Goal: Task Accomplishment & Management: Manage account settings

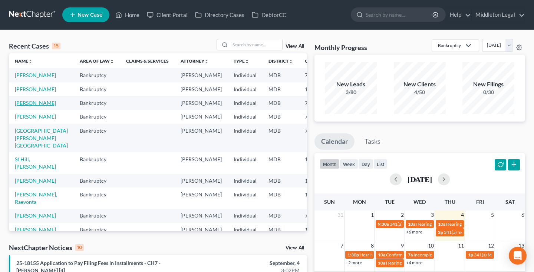
click at [27, 106] on link "[PERSON_NAME]" at bounding box center [35, 103] width 41 height 6
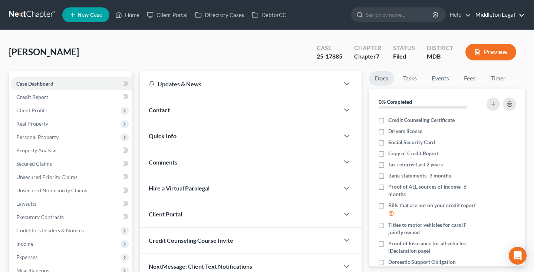
click at [503, 14] on link "Middleton Legal" at bounding box center [498, 14] width 53 height 13
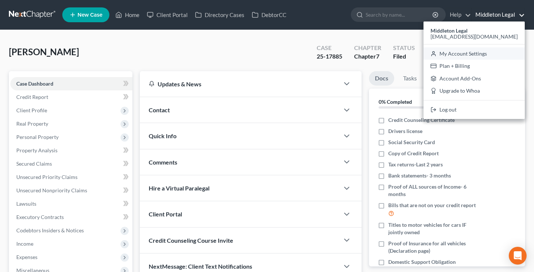
click at [480, 53] on link "My Account Settings" at bounding box center [473, 53] width 101 height 13
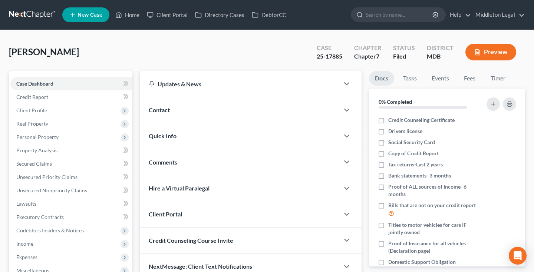
select select "24"
select select "21"
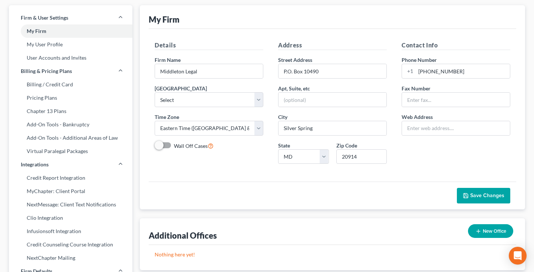
scroll to position [33, 0]
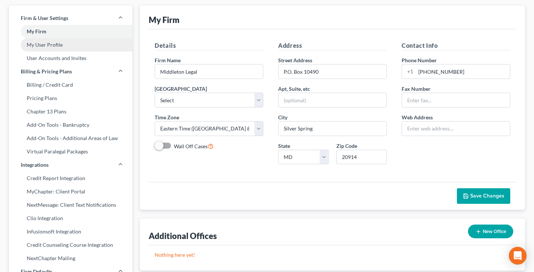
click at [57, 49] on link "My User Profile" at bounding box center [70, 44] width 123 height 13
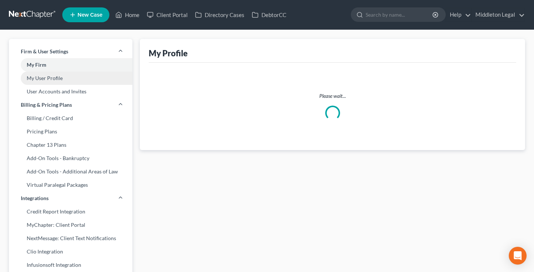
select select "21"
select select "38"
select select "attorney"
select select "0"
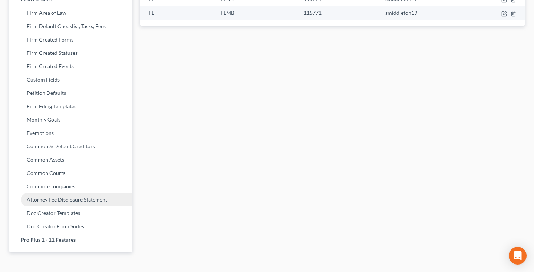
scroll to position [313, 0]
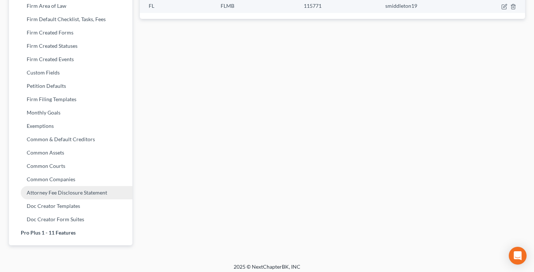
click at [39, 193] on link "Attorney Fee Disclosure Statement" at bounding box center [70, 192] width 123 height 13
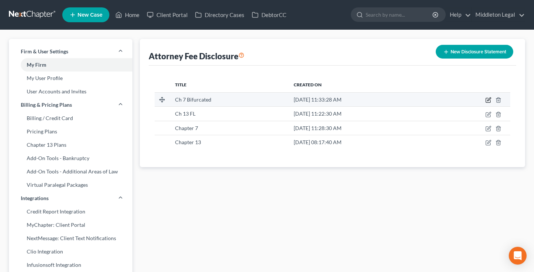
click at [487, 101] on icon "button" at bounding box center [488, 100] width 6 height 6
select select "38"
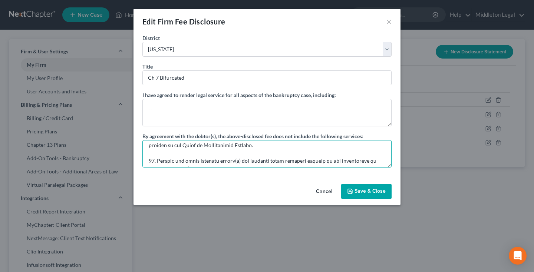
scroll to position [389, 0]
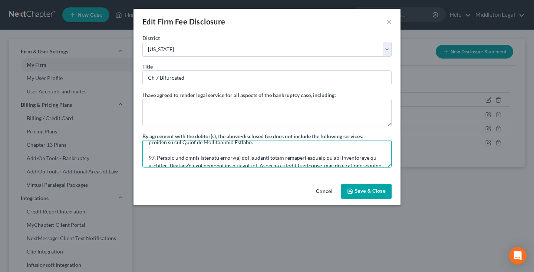
drag, startPoint x: 148, startPoint y: 149, endPoint x: 157, endPoint y: 172, distance: 24.6
click at [157, 172] on div "District [US_STATE] - [GEOGRAPHIC_DATA] [US_STATE] - [GEOGRAPHIC_DATA][US_STATE…" at bounding box center [266, 107] width 267 height 147
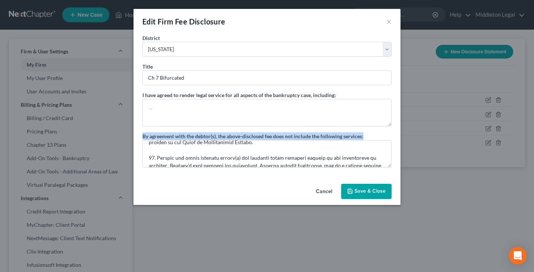
drag, startPoint x: 144, startPoint y: 136, endPoint x: 369, endPoint y: 135, distance: 224.7
click at [368, 135] on div "By agreement with the debtor(s), the above-disclosed fee does not include the f…" at bounding box center [266, 149] width 249 height 35
copy label "By agreement with the debtor(s), the above-disclosed fee does not include the f…"
